Goal: Task Accomplishment & Management: Use online tool/utility

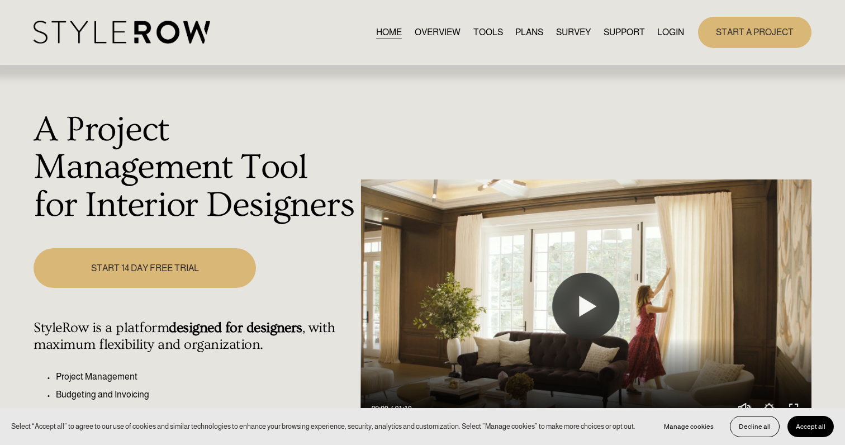
click at [672, 30] on link "LOGIN" at bounding box center [671, 32] width 27 height 15
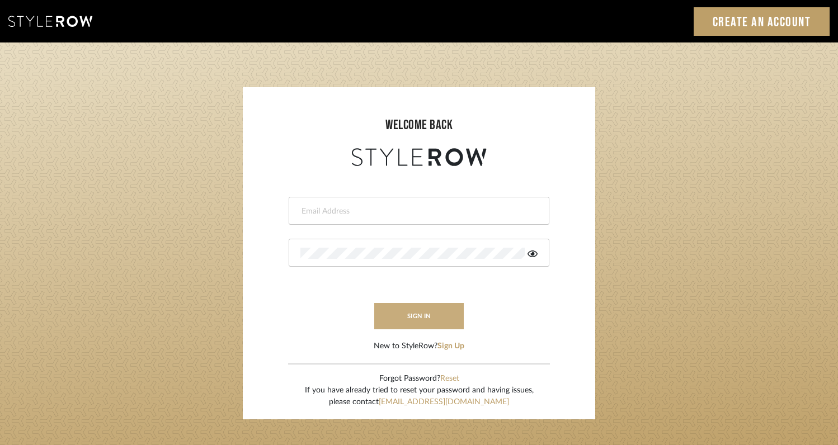
type input "rayeinteriordesign@gmail.com"
click at [423, 308] on button "sign in" at bounding box center [418, 316] width 89 height 26
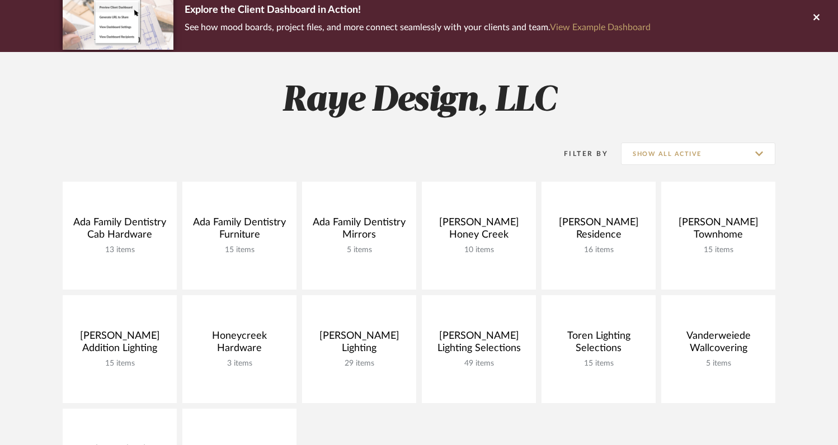
scroll to position [112, 0]
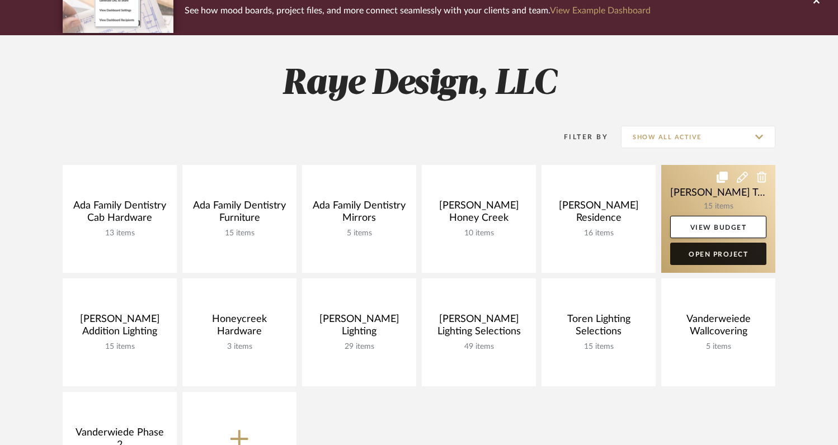
click at [693, 263] on link "Open Project" at bounding box center [718, 254] width 96 height 22
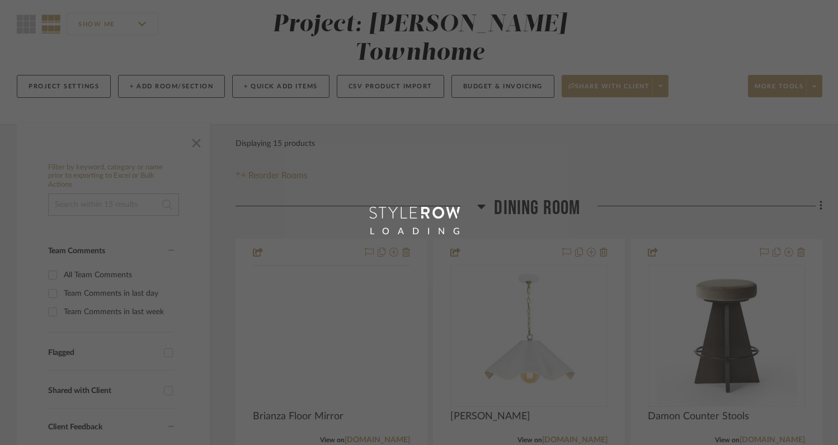
scroll to position [112, 0]
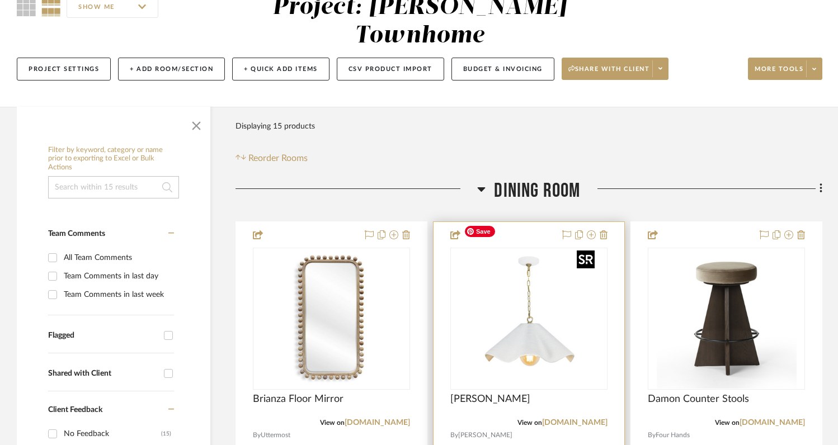
click at [0, 0] on img at bounding box center [0, 0] width 0 height 0
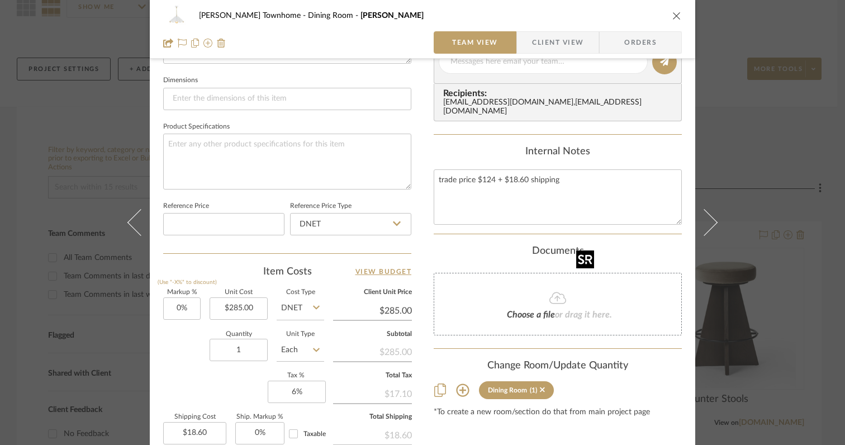
scroll to position [471, 0]
click at [238, 351] on input "1" at bounding box center [239, 349] width 58 height 22
type input "2"
click at [184, 384] on div "Markup % (Use "-X%" to discount) 0% Unit Cost $285.00 Cost Type DNET Client Uni…" at bounding box center [287, 370] width 248 height 163
click at [764, 129] on div "[PERSON_NAME] Townhome Dining Room [PERSON_NAME] Team View Client View Orders T…" at bounding box center [422, 222] width 845 height 445
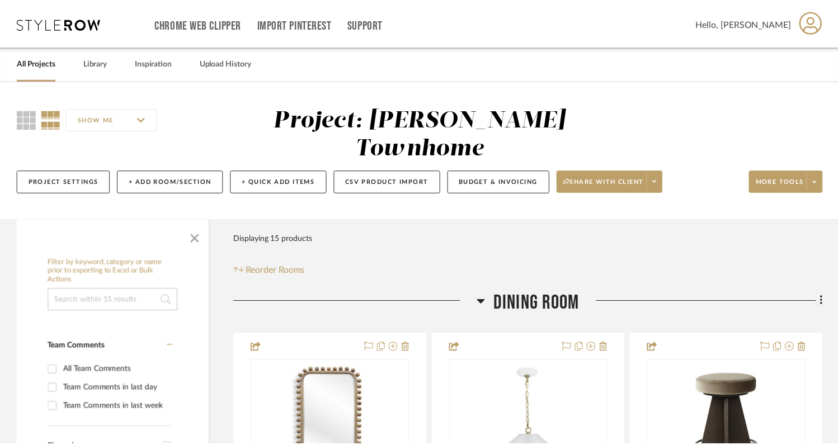
scroll to position [112, 0]
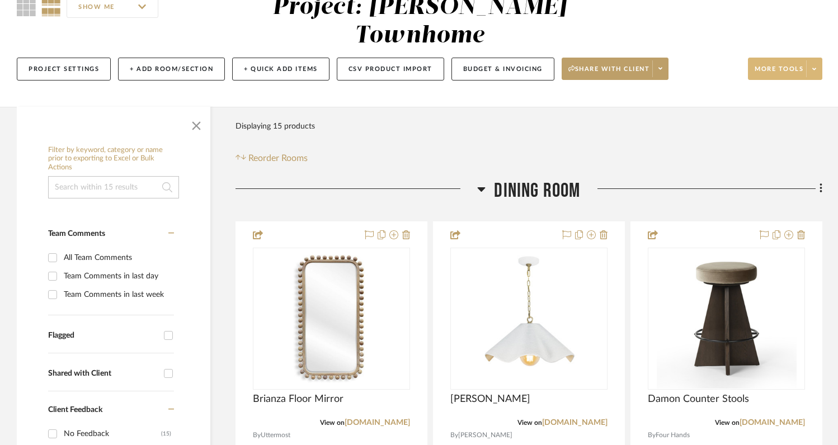
click at [815, 60] on span at bounding box center [814, 68] width 16 height 17
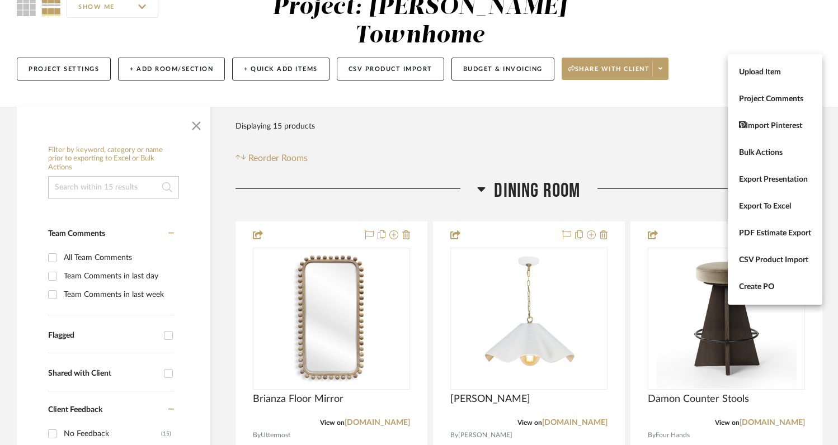
click at [493, 41] on div at bounding box center [419, 222] width 838 height 445
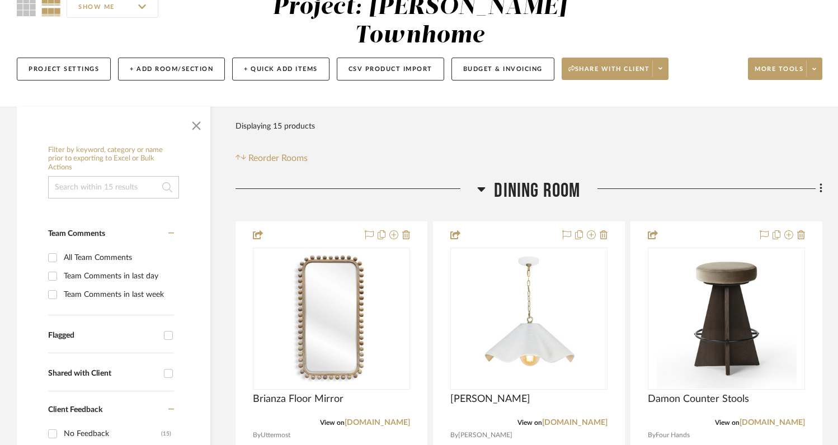
click at [493, 58] on button "Budget & Invoicing" at bounding box center [502, 69] width 103 height 23
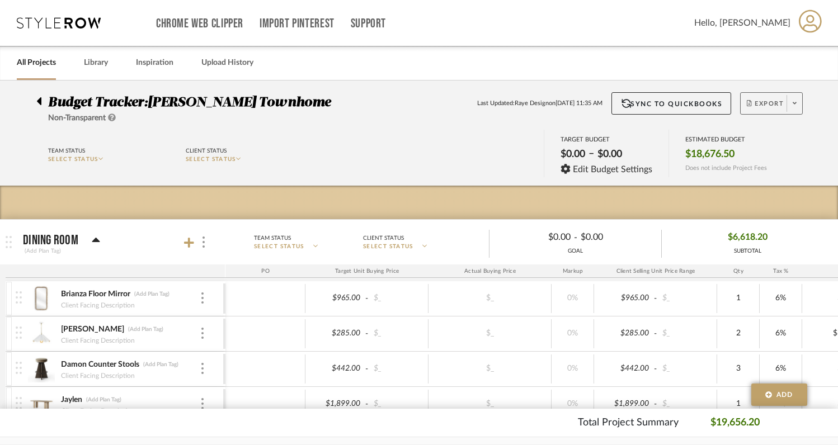
click at [793, 106] on icon at bounding box center [794, 103] width 4 height 6
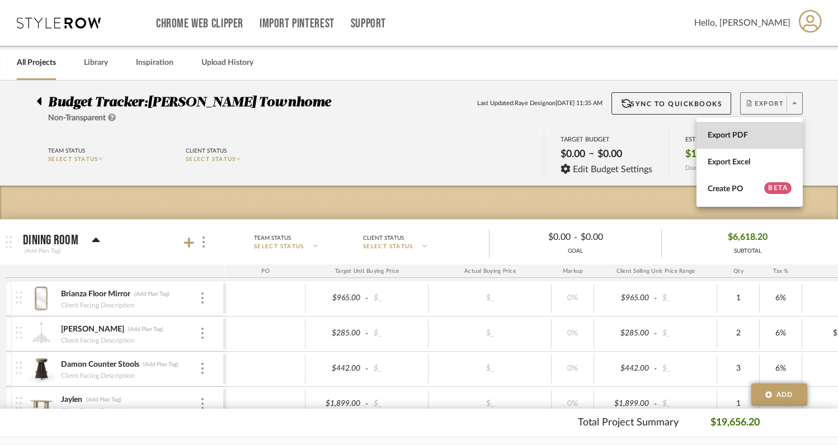
click at [753, 137] on span "Export PDF" at bounding box center [749, 136] width 84 height 10
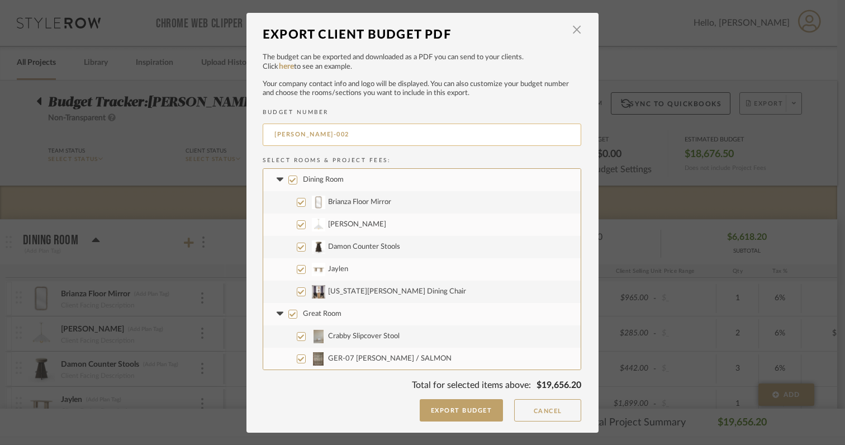
click at [272, 135] on input "[PERSON_NAME]-002" at bounding box center [422, 135] width 319 height 22
type input "Revised [PERSON_NAME]-002"
click at [429, 415] on button "Export Budget" at bounding box center [462, 410] width 84 height 22
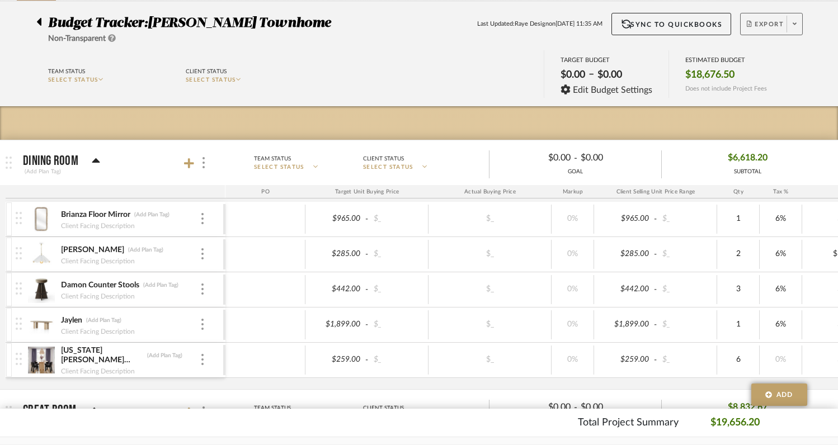
scroll to position [79, 0]
